Goal: Task Accomplishment & Management: Manage account settings

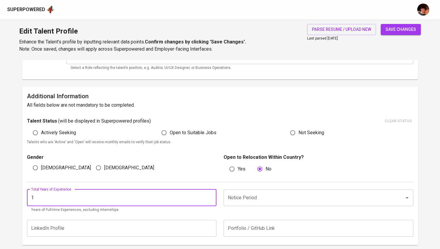
scroll to position [118, 0]
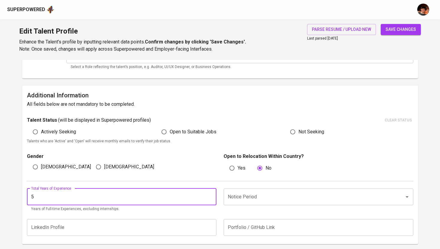
type input "5"
click at [252, 199] on input "Notice Period" at bounding box center [310, 196] width 168 height 11
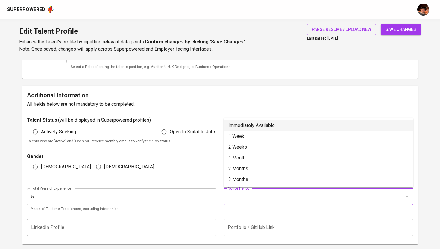
click at [264, 128] on li "Immediately Available" at bounding box center [319, 125] width 190 height 11
type input "Immediately Available"
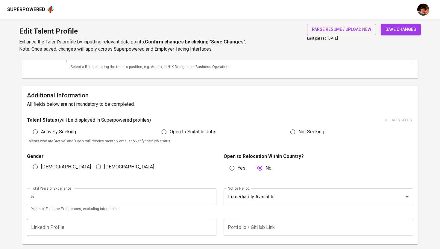
click at [404, 26] on span "save changes" at bounding box center [401, 29] width 31 height 7
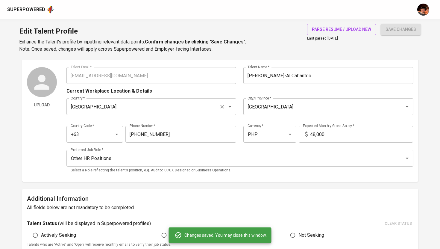
scroll to position [0, 0]
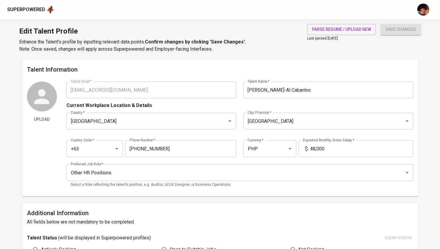
click at [33, 7] on div "Superpowered" at bounding box center [26, 9] width 38 height 7
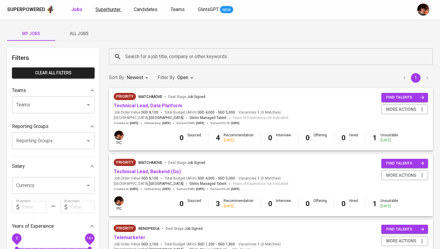
click at [109, 11] on span "Superhunter" at bounding box center [108, 10] width 25 height 6
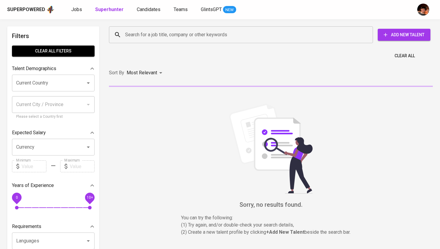
click at [146, 35] on input "Search for a job title, company or other keywords" at bounding box center [243, 34] width 238 height 11
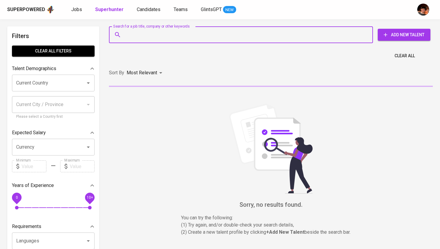
paste input "[EMAIL_ADDRESS][DOMAIN_NAME]"
type input "[EMAIL_ADDRESS][DOMAIN_NAME]"
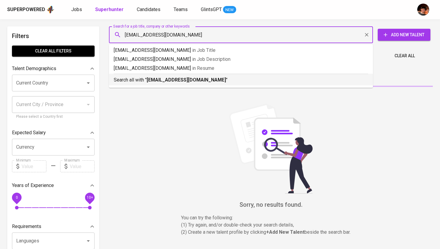
click at [157, 80] on b "[EMAIL_ADDRESS][DOMAIN_NAME]" at bounding box center [186, 80] width 79 height 6
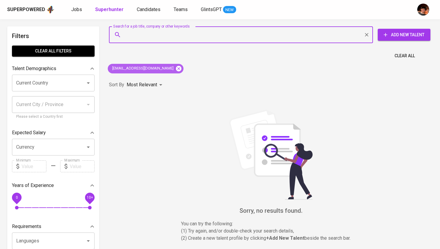
click at [176, 68] on icon at bounding box center [178, 68] width 5 height 5
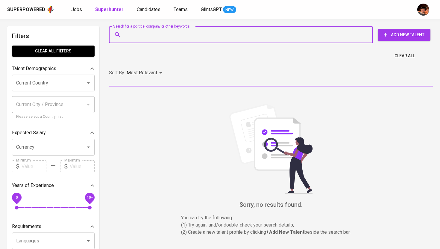
click at [158, 38] on input "Search for a job title, company or other keywords" at bounding box center [243, 34] width 238 height 11
paste input "[EMAIL_ADDRESS][DOMAIN_NAME]"
type input "[EMAIL_ADDRESS][DOMAIN_NAME]"
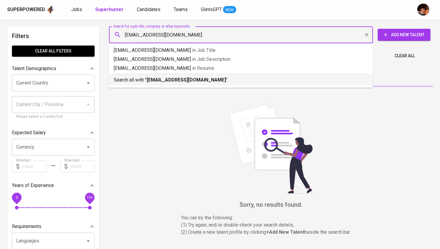
click at [160, 82] on b "[EMAIL_ADDRESS][DOMAIN_NAME]" at bounding box center [186, 80] width 79 height 6
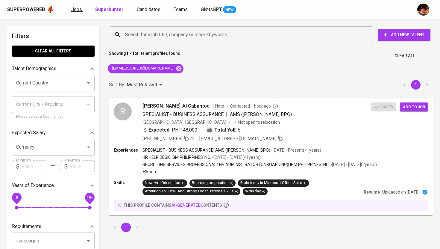
click at [77, 8] on span "Jobs" at bounding box center [76, 10] width 11 height 6
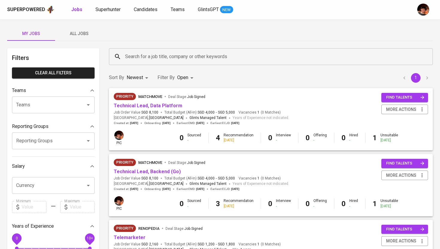
click at [77, 36] on span "All Jobs" at bounding box center [79, 33] width 41 height 7
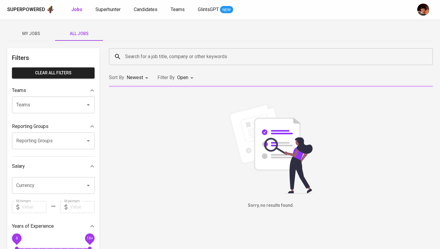
click at [136, 50] on div "Search for a job title, company or other keywords" at bounding box center [271, 56] width 324 height 17
click at [138, 53] on input "Search for a job title, company or other keywords" at bounding box center [273, 56] width 298 height 11
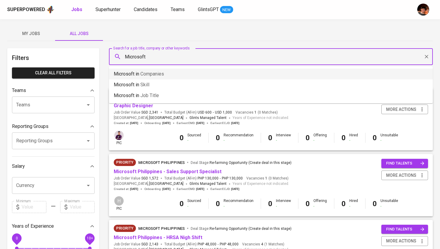
click at [137, 75] on p "Microsoft in Companies" at bounding box center [139, 73] width 50 height 7
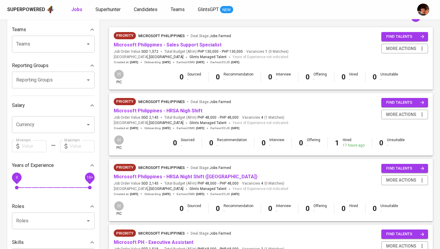
scroll to position [68, 0]
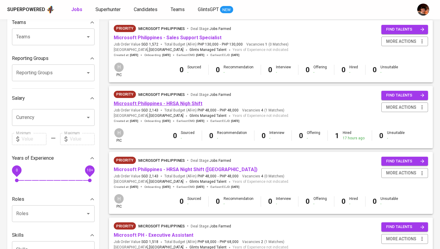
type input "Microsoft"
click at [170, 104] on link "Microsoft Philippines - HRSA Nigh Shift" at bounding box center [158, 104] width 89 height 6
